Goal: Task Accomplishment & Management: Use online tool/utility

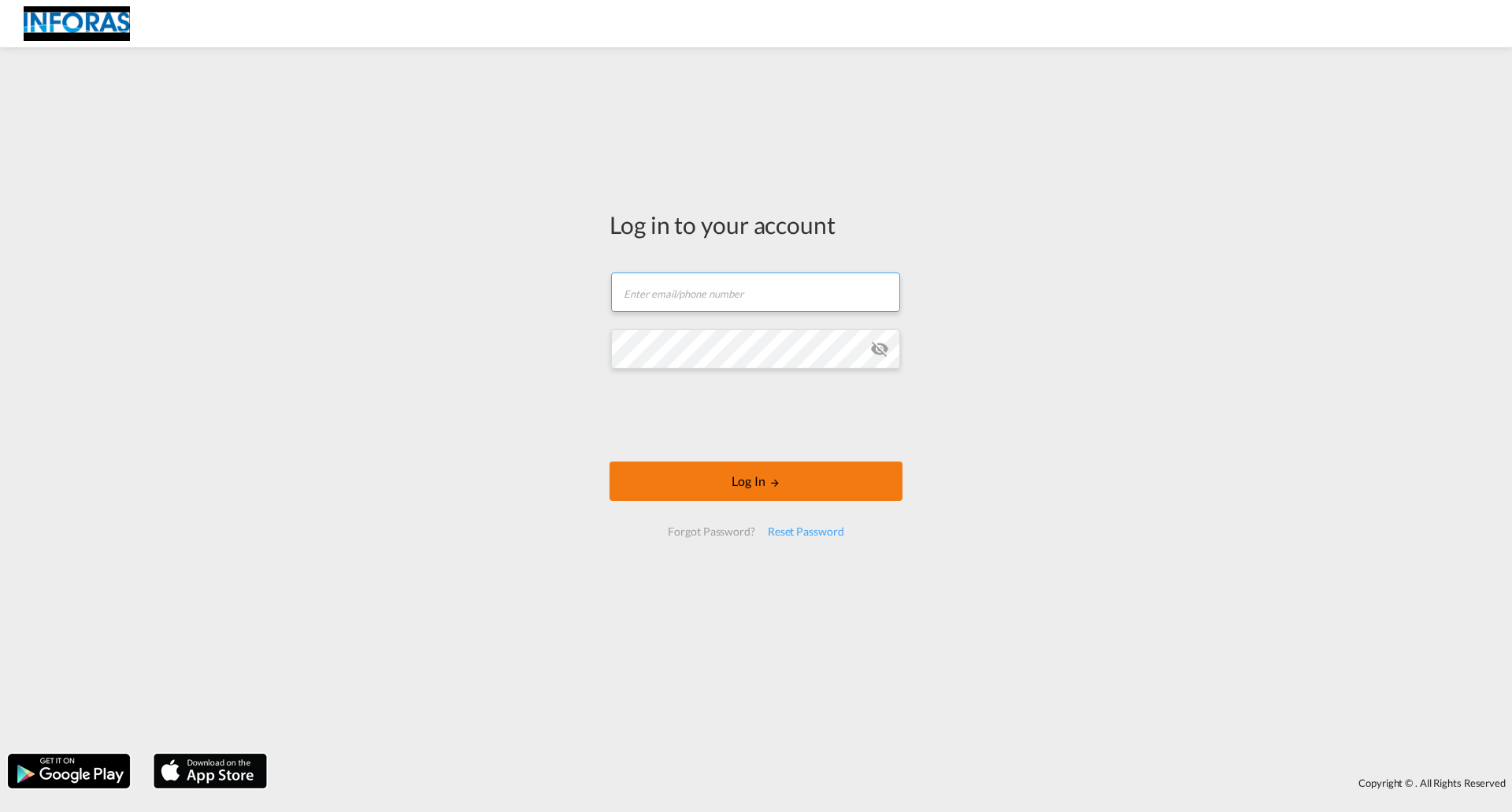
type input "[EMAIL_ADDRESS][DOMAIN_NAME]"
click at [762, 482] on button "Log In" at bounding box center [756, 481] width 293 height 39
